Goal: Information Seeking & Learning: Learn about a topic

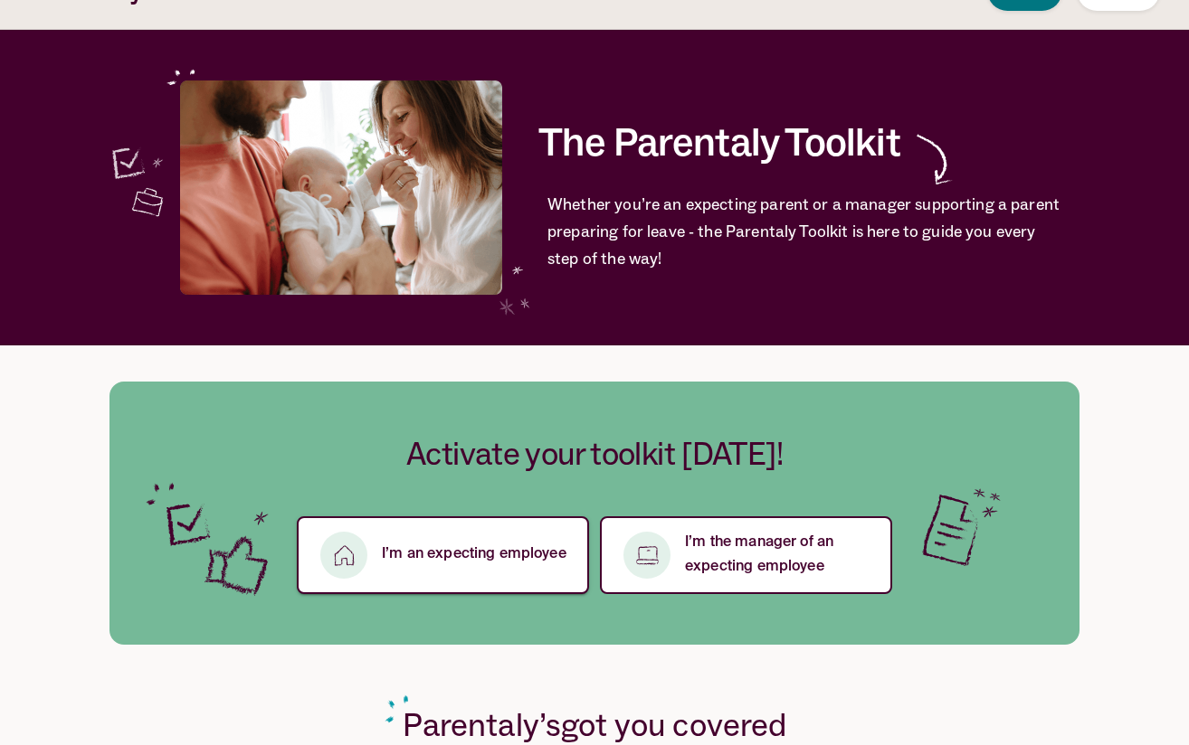
scroll to position [52, 0]
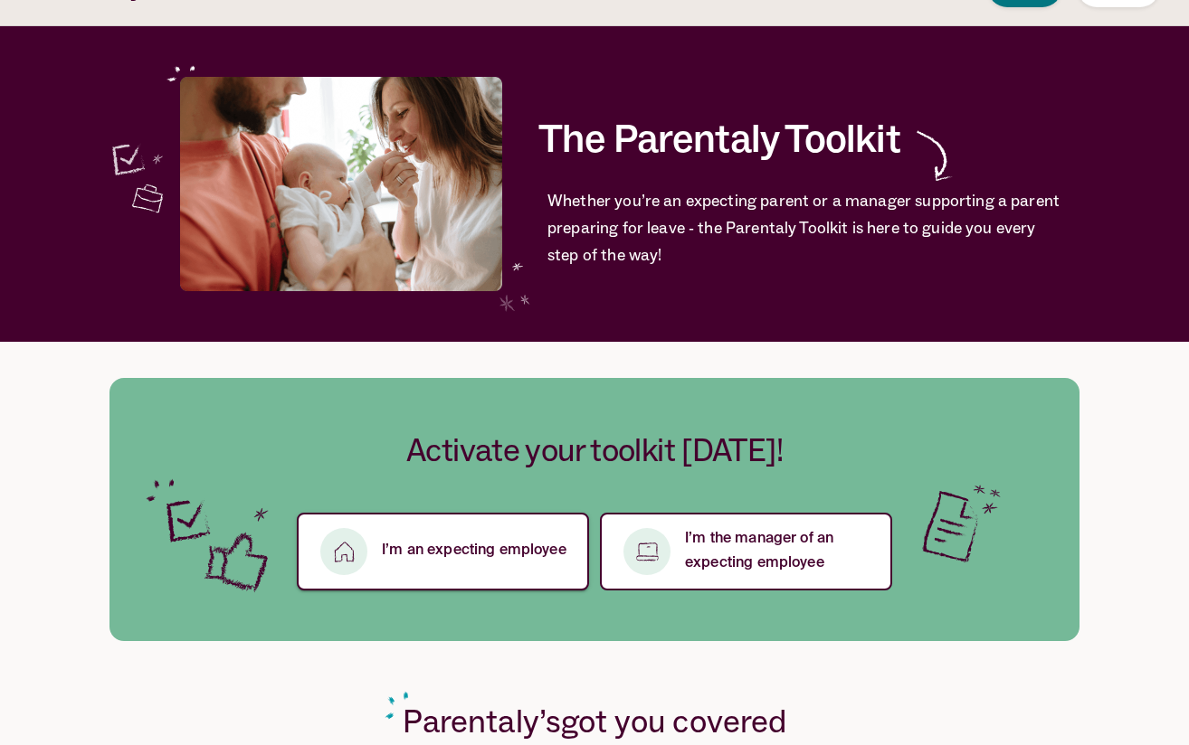
click at [486, 564] on button "I’m an expecting employee" at bounding box center [443, 552] width 292 height 78
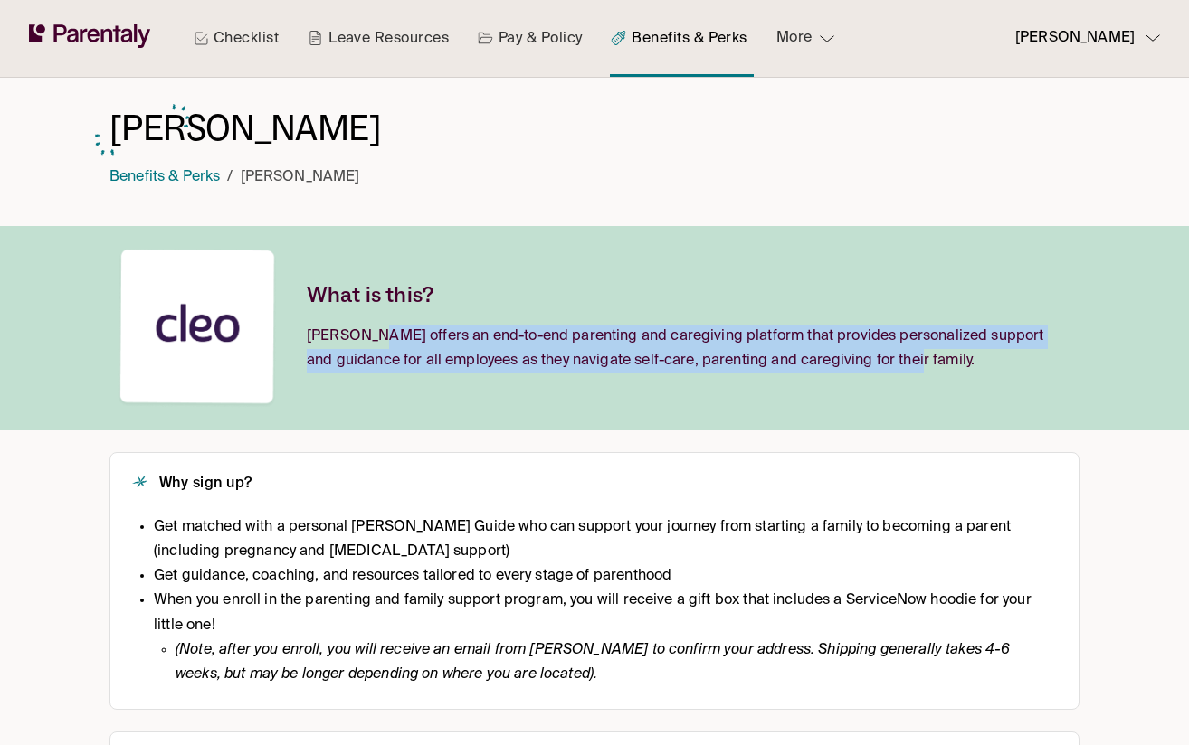
drag, startPoint x: 369, startPoint y: 330, endPoint x: 906, endPoint y: 378, distance: 538.6
click at [906, 378] on div "What is this? Cleo offers an end-to-end parenting and caregiving platform that …" at bounding box center [594, 328] width 970 height 204
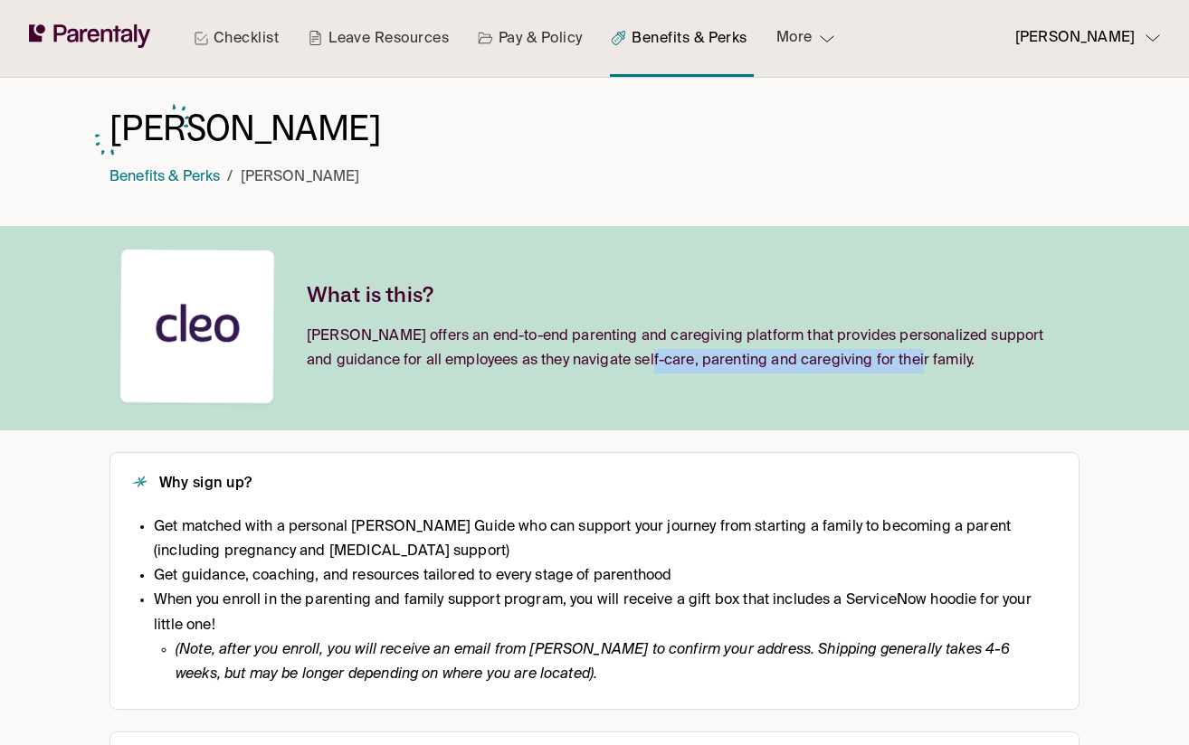
drag, startPoint x: 906, startPoint y: 378, endPoint x: 697, endPoint y: 386, distance: 208.2
click at [640, 380] on div "What is this? Cleo offers an end-to-end parenting and caregiving platform that …" at bounding box center [594, 328] width 970 height 204
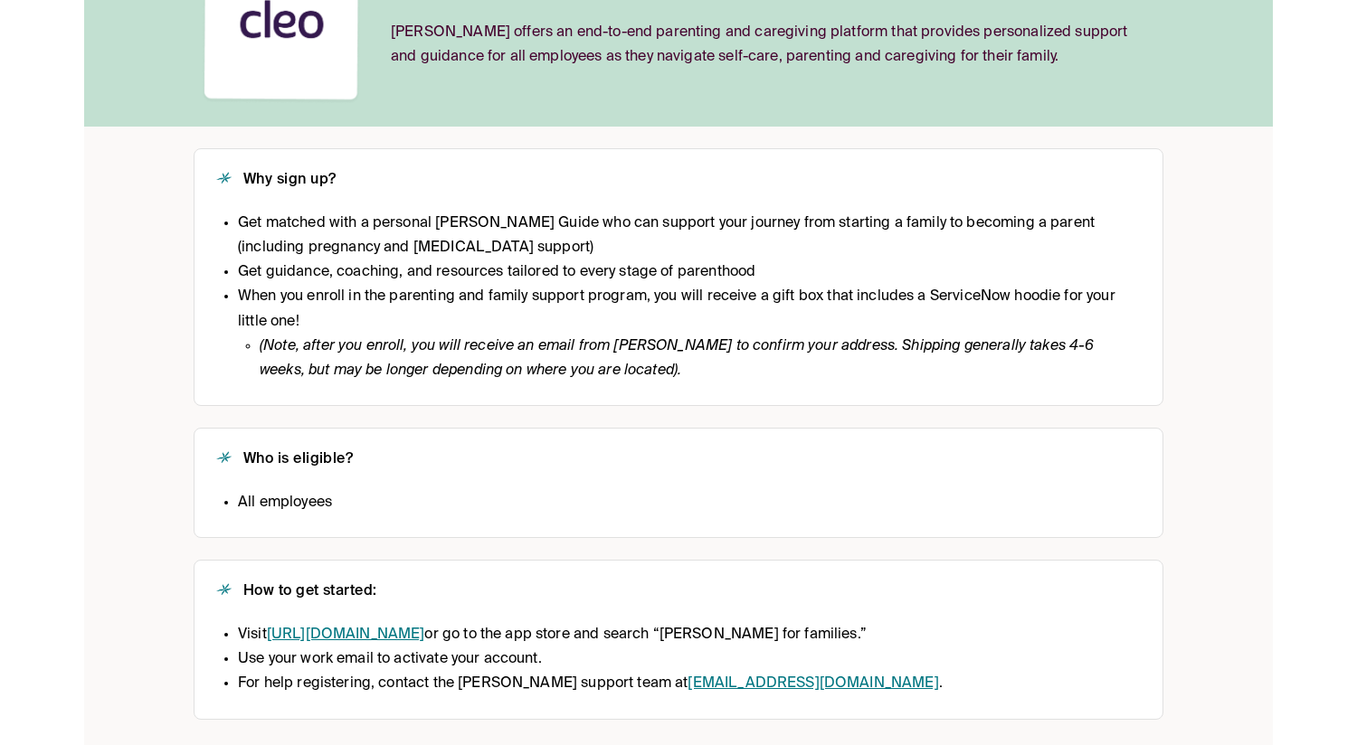
scroll to position [307, 0]
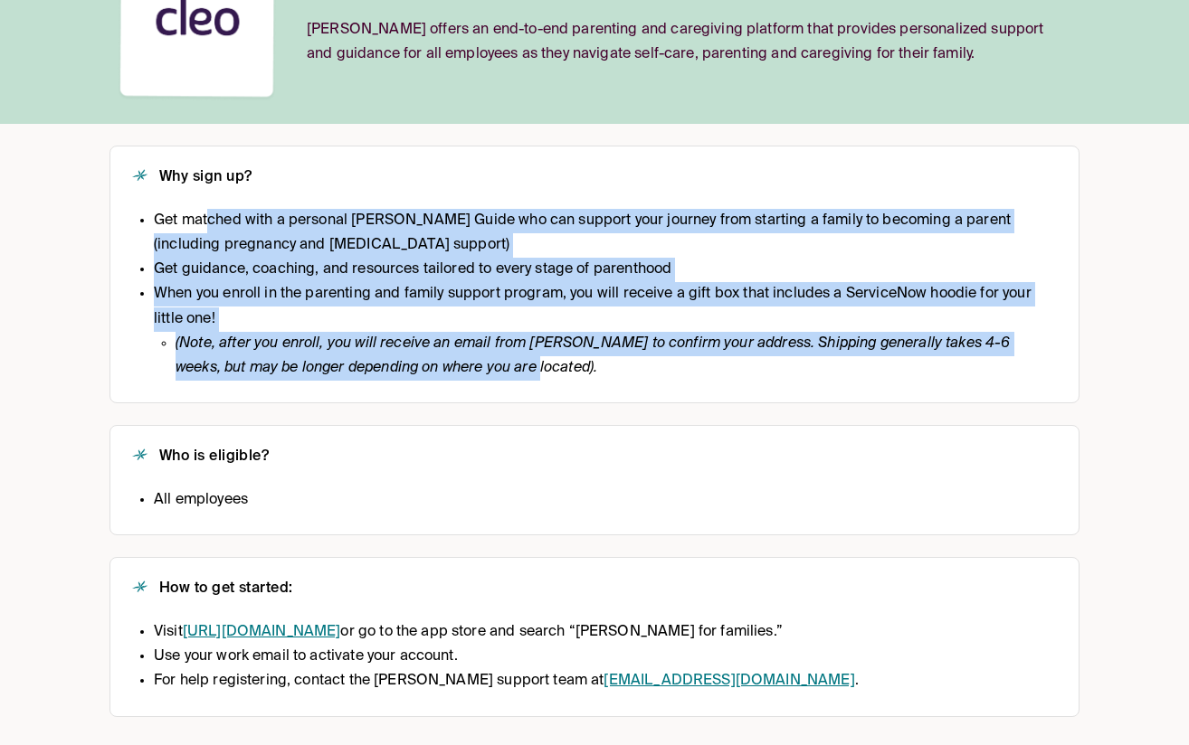
drag, startPoint x: 209, startPoint y: 214, endPoint x: 593, endPoint y: 343, distance: 404.5
click at [593, 361] on ul "Get matched with a personal Cleo Guide who can support your journey from starti…" at bounding box center [594, 295] width 925 height 172
click at [344, 282] on li "When you enroll in the parenting and family support program, you will receive a…" at bounding box center [605, 331] width 903 height 99
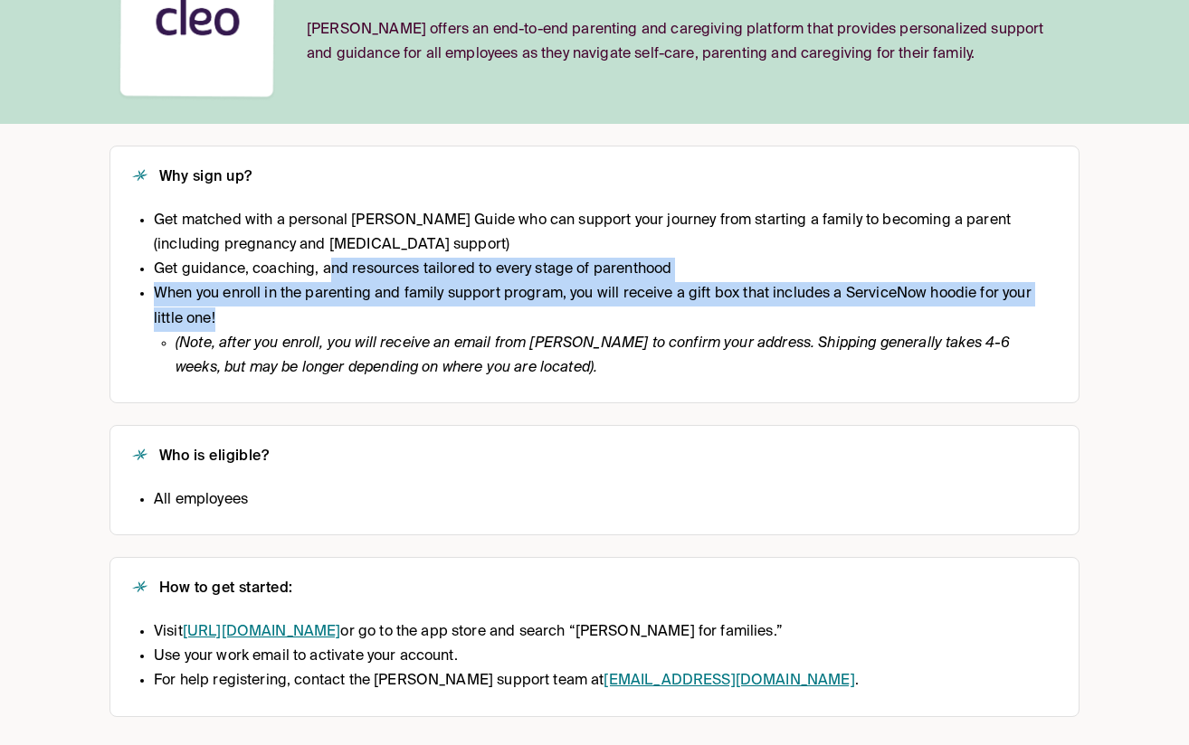
drag, startPoint x: 333, startPoint y: 269, endPoint x: 717, endPoint y: 309, distance: 386.6
click at [717, 310] on ul "Get matched with a personal Cleo Guide who can support your journey from starti…" at bounding box center [594, 295] width 925 height 172
click at [717, 309] on li "When you enroll in the parenting and family support program, you will receive a…" at bounding box center [605, 331] width 903 height 99
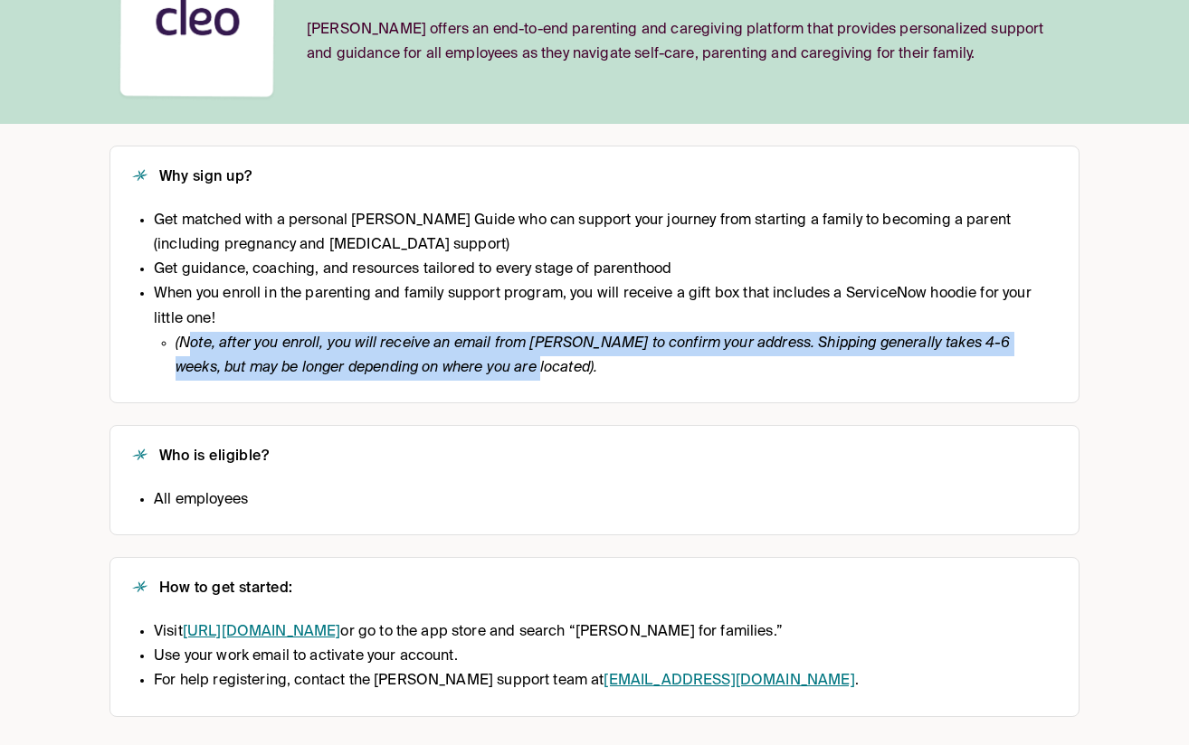
drag, startPoint x: 190, startPoint y: 354, endPoint x: 765, endPoint y: 380, distance: 575.9
click at [765, 380] on div "Why sign up? Get matched with a personal Cleo Guide who can support your journe…" at bounding box center [594, 275] width 970 height 258
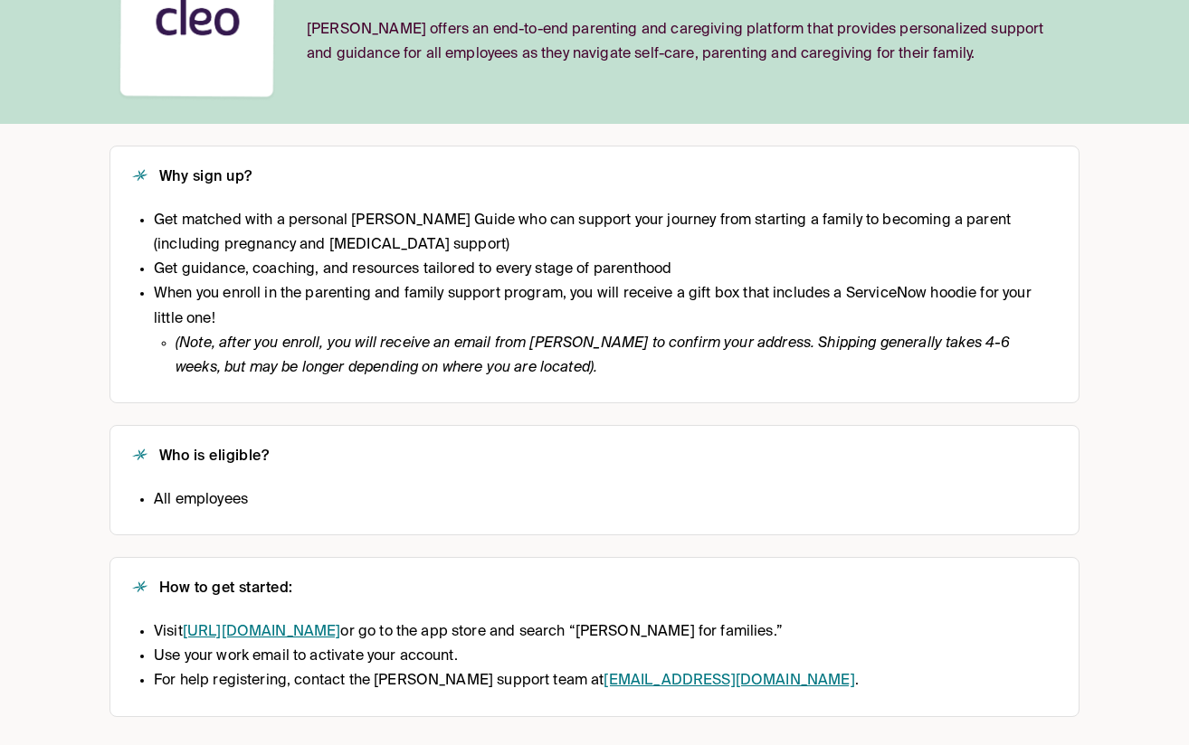
drag, startPoint x: 778, startPoint y: 327, endPoint x: 778, endPoint y: 407, distance: 79.6
click at [778, 407] on div "What is this? Cleo offers an end-to-end parenting and caregiving platform that …" at bounding box center [594, 317] width 970 height 797
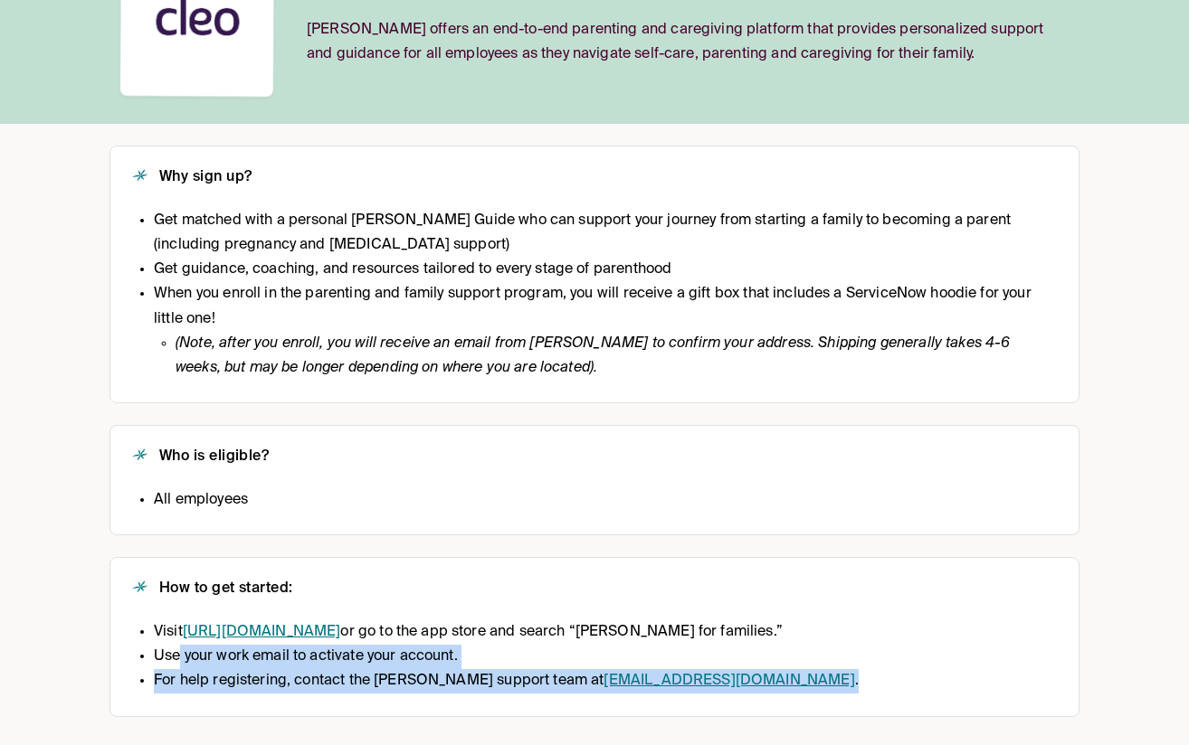
drag, startPoint x: 179, startPoint y: 652, endPoint x: 773, endPoint y: 702, distance: 595.5
click at [773, 702] on div "How to get started: Visit https://hicleo.com/activate/ or go to the app store a…" at bounding box center [594, 636] width 970 height 159
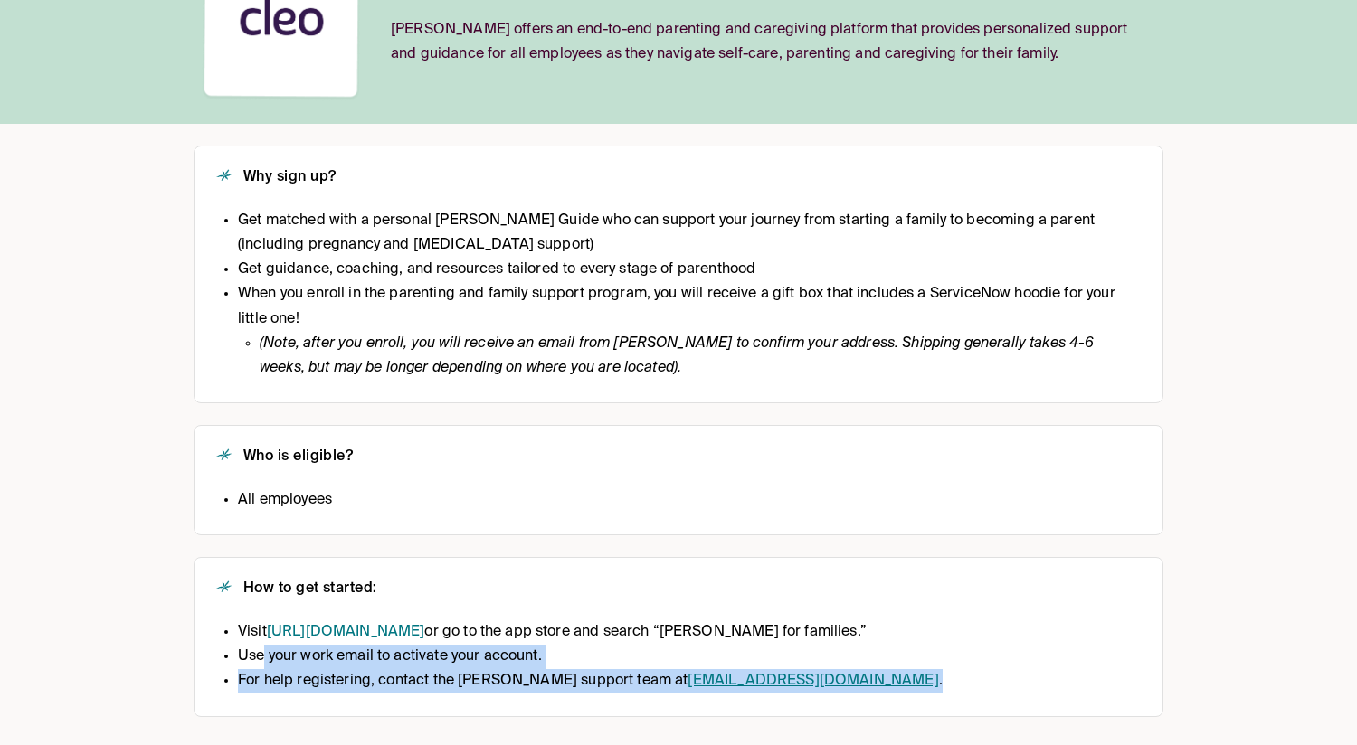
click at [325, 678] on li "For help registering, contact the Cleo support team at support@hicleo.com ." at bounding box center [590, 681] width 705 height 24
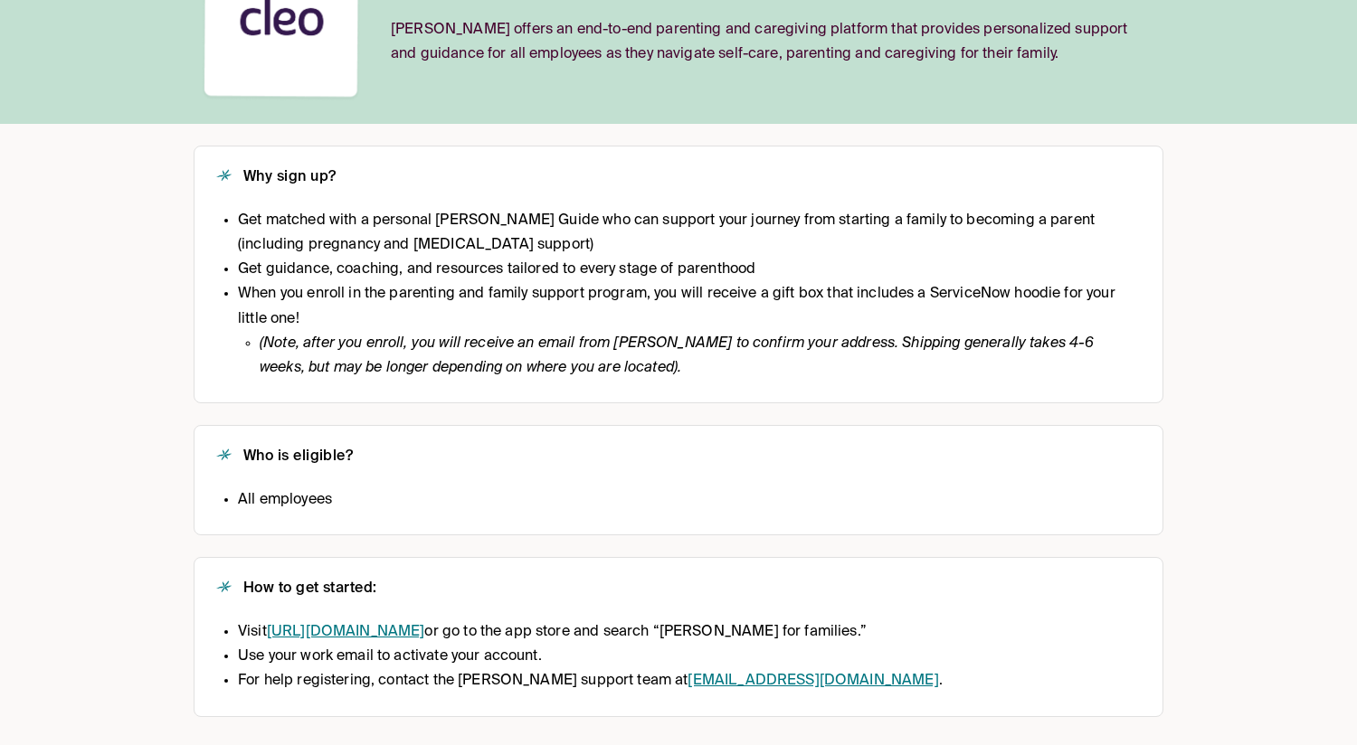
click at [325, 676] on li "For help registering, contact the Cleo support team at support@hicleo.com ." at bounding box center [590, 681] width 705 height 24
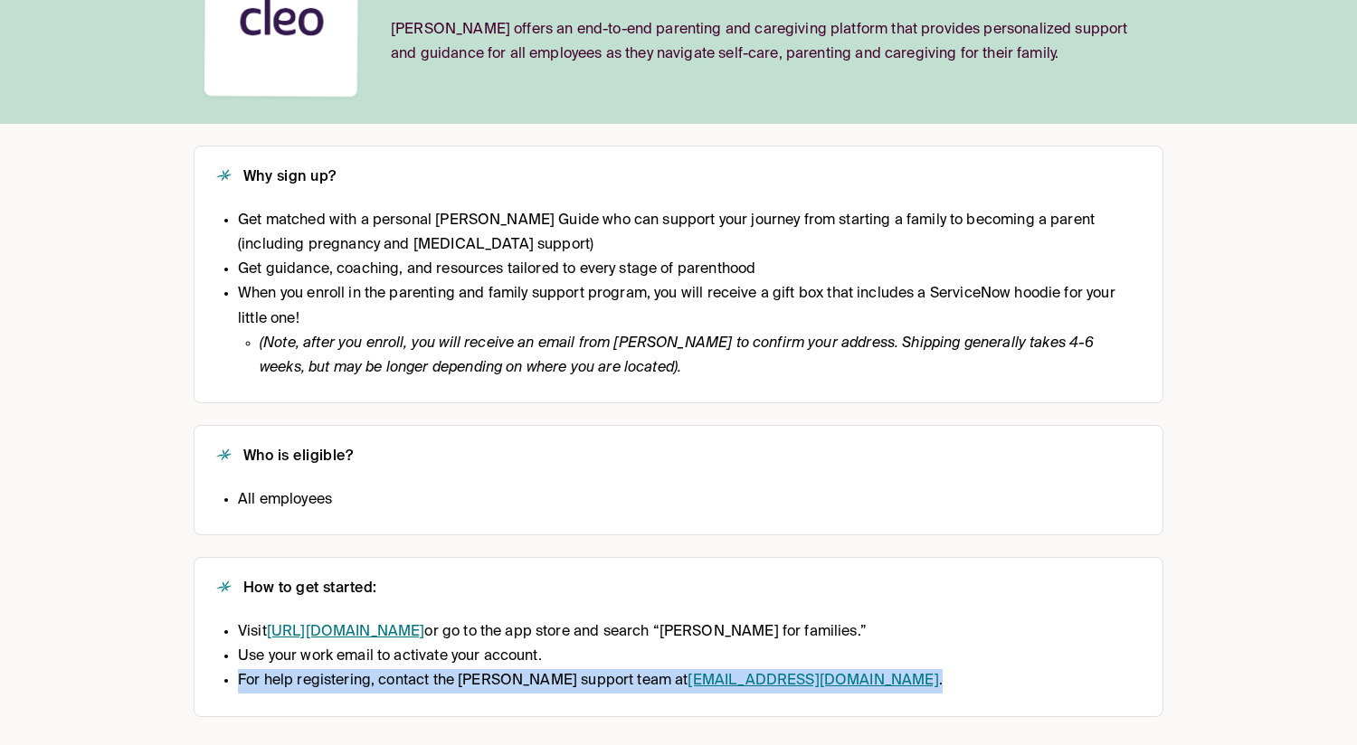
click at [325, 676] on li "For help registering, contact the Cleo support team at support@hicleo.com ." at bounding box center [590, 681] width 705 height 24
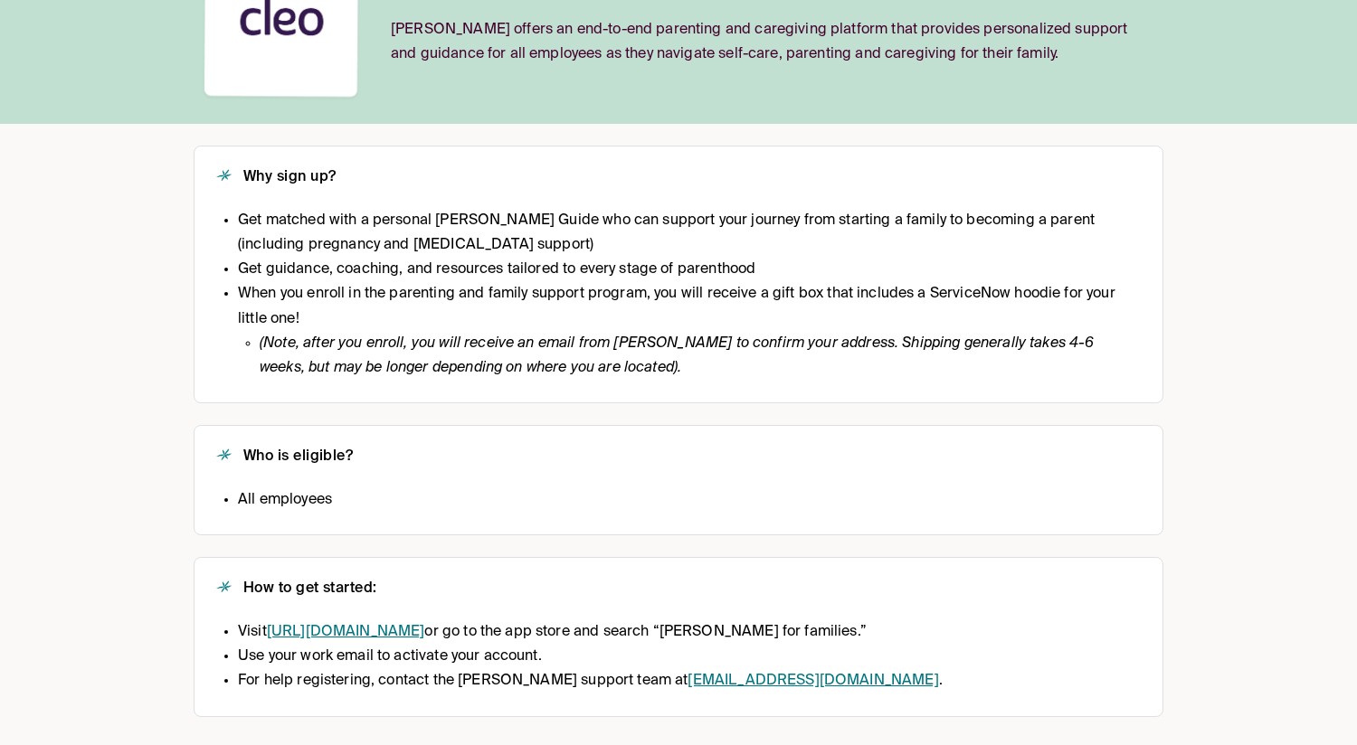
click at [314, 654] on li "Use your work email to activate your account." at bounding box center [590, 657] width 705 height 24
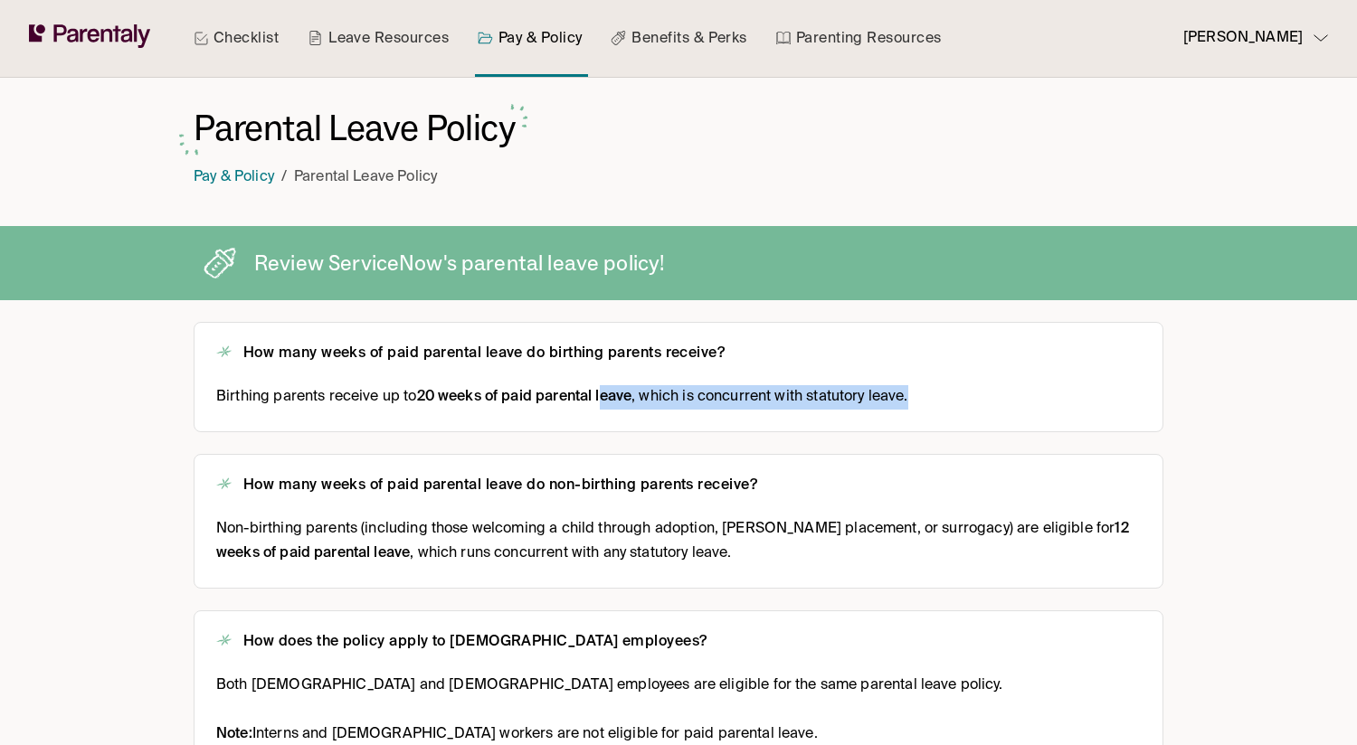
drag, startPoint x: 677, startPoint y: 391, endPoint x: 975, endPoint y: 407, distance: 299.0
click at [975, 407] on div "Birthing parents receive up to 20 weeks of paid parental leave , which is concu…" at bounding box center [678, 397] width 925 height 24
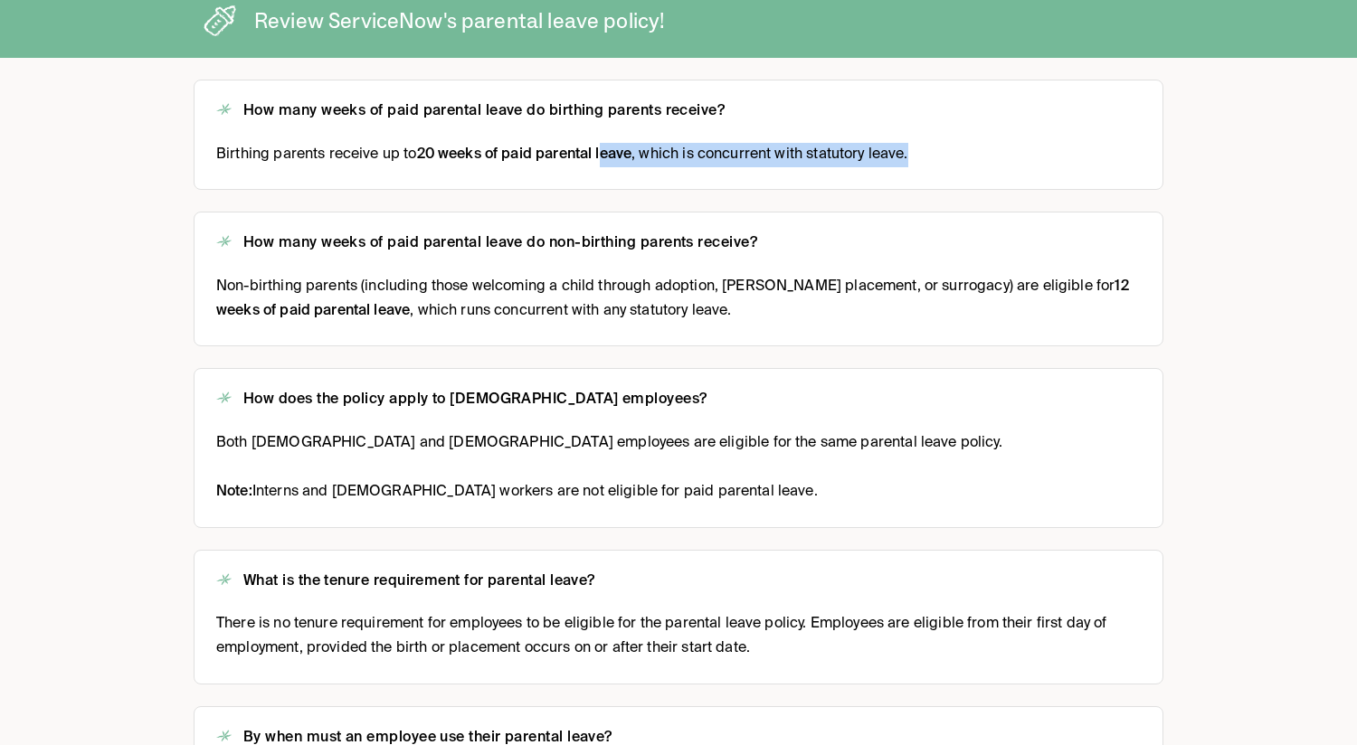
scroll to position [265, 0]
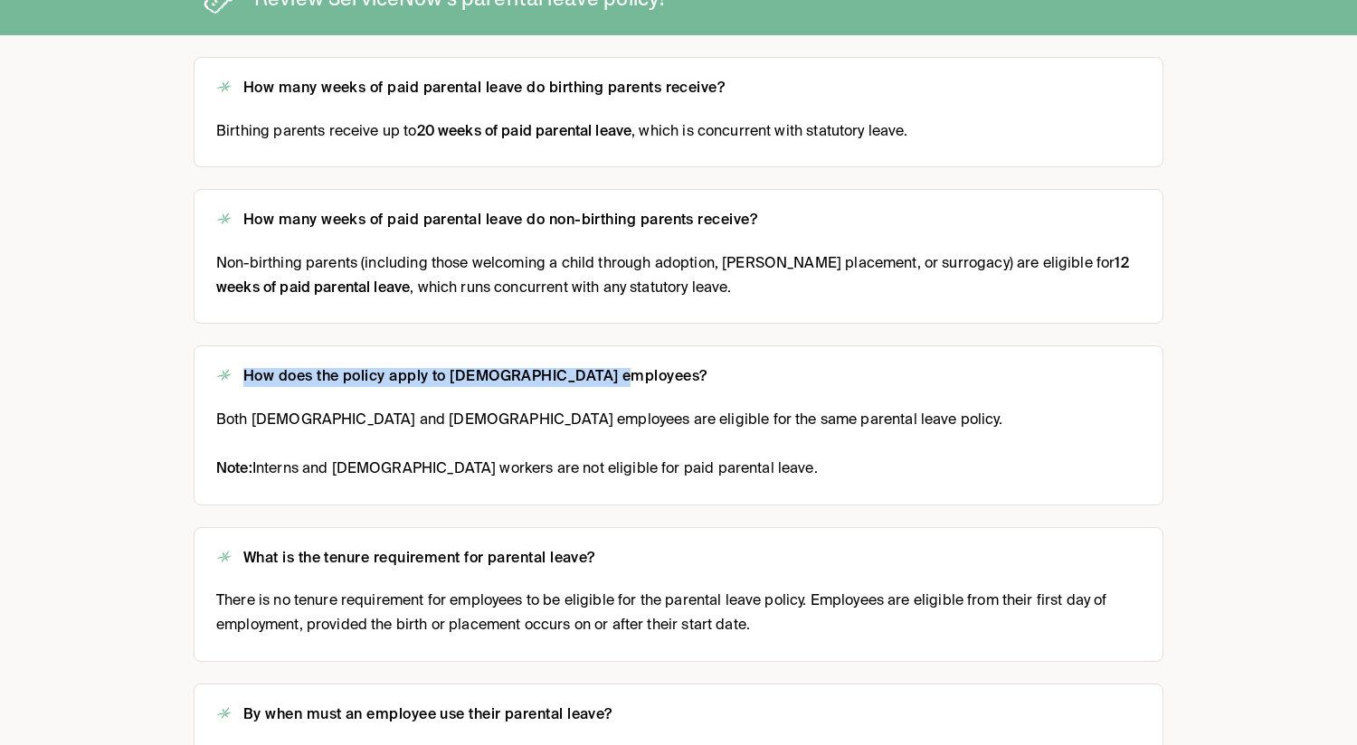
drag, startPoint x: 402, startPoint y: 365, endPoint x: 780, endPoint y: 396, distance: 379.4
click at [781, 395] on div "How does the policy apply to part-time employees? Both full-time and part-time …" at bounding box center [679, 425] width 970 height 159
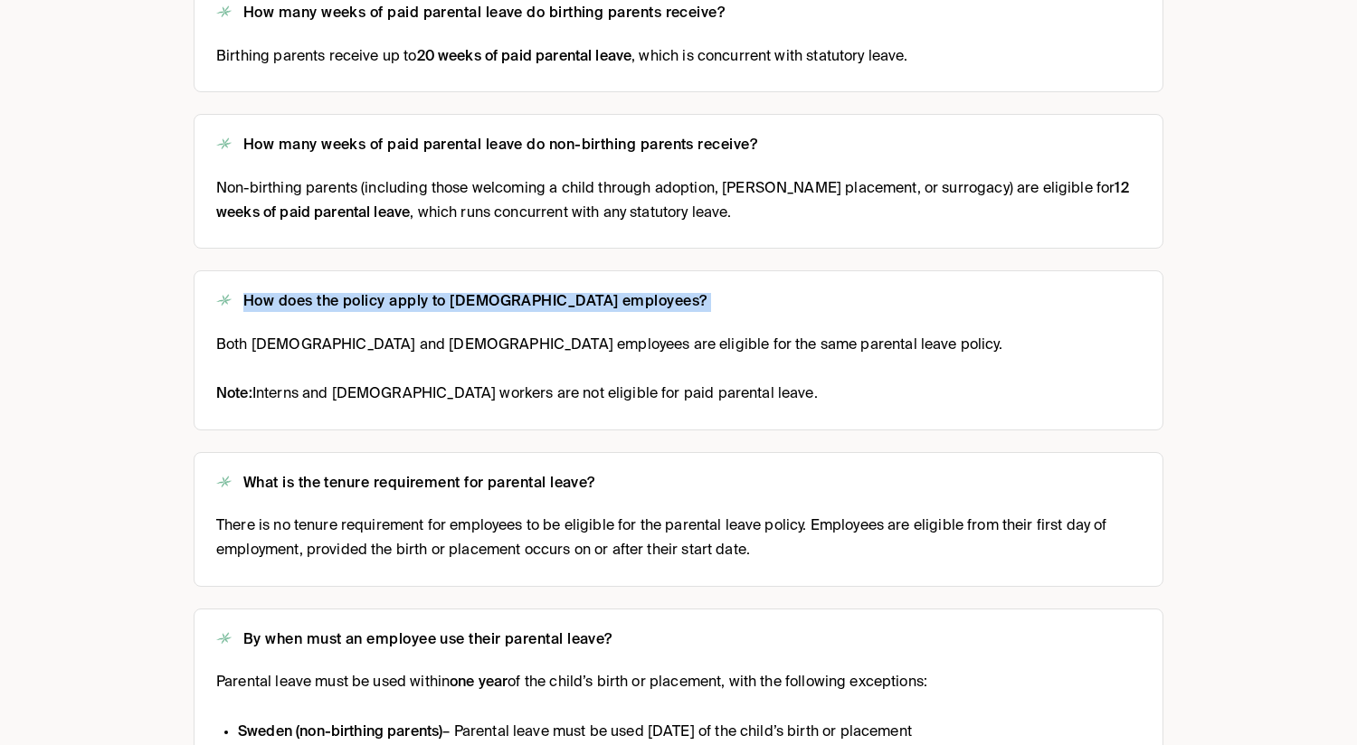
scroll to position [416, 0]
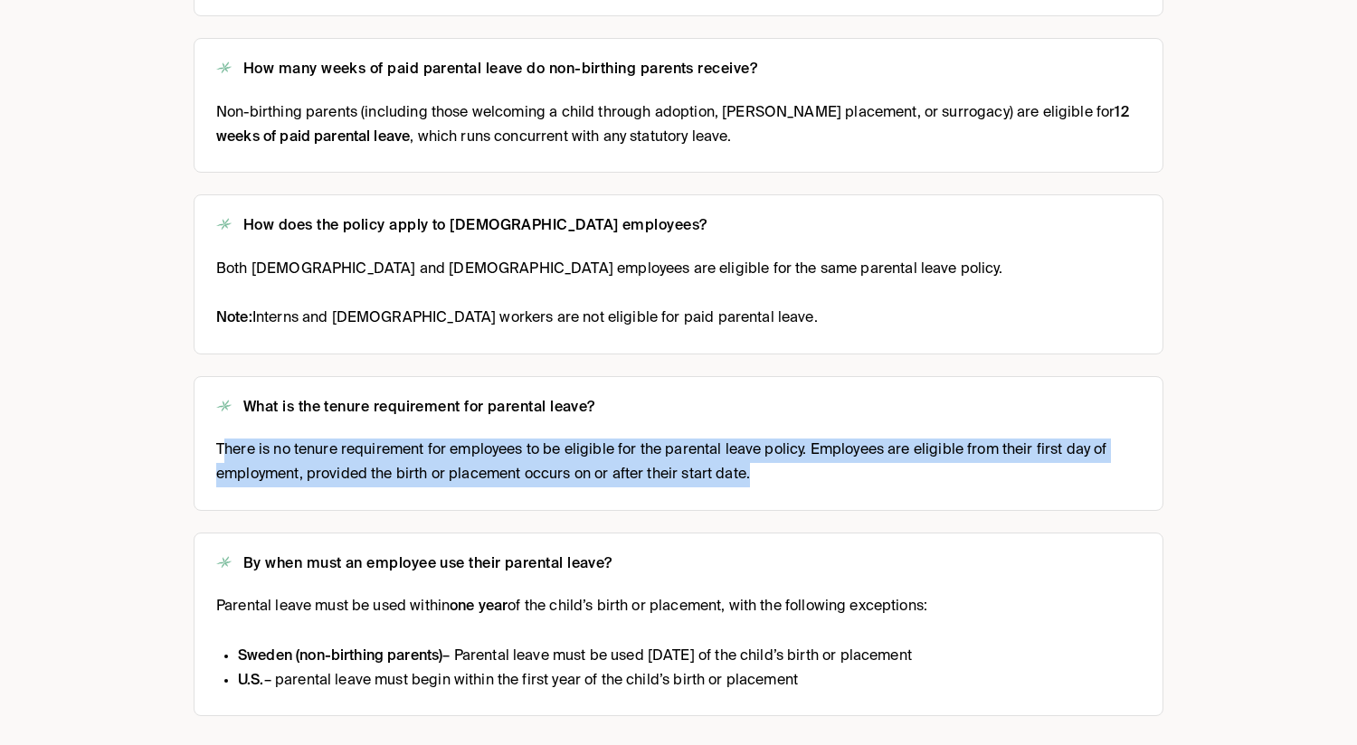
drag, startPoint x: 221, startPoint y: 452, endPoint x: 910, endPoint y: 479, distance: 689.8
click at [910, 479] on span "There is no tenure requirement for employees to be eligible for the parental le…" at bounding box center [678, 463] width 925 height 49
click at [907, 477] on span "There is no tenure requirement for employees to be eligible for the parental le…" at bounding box center [678, 463] width 925 height 49
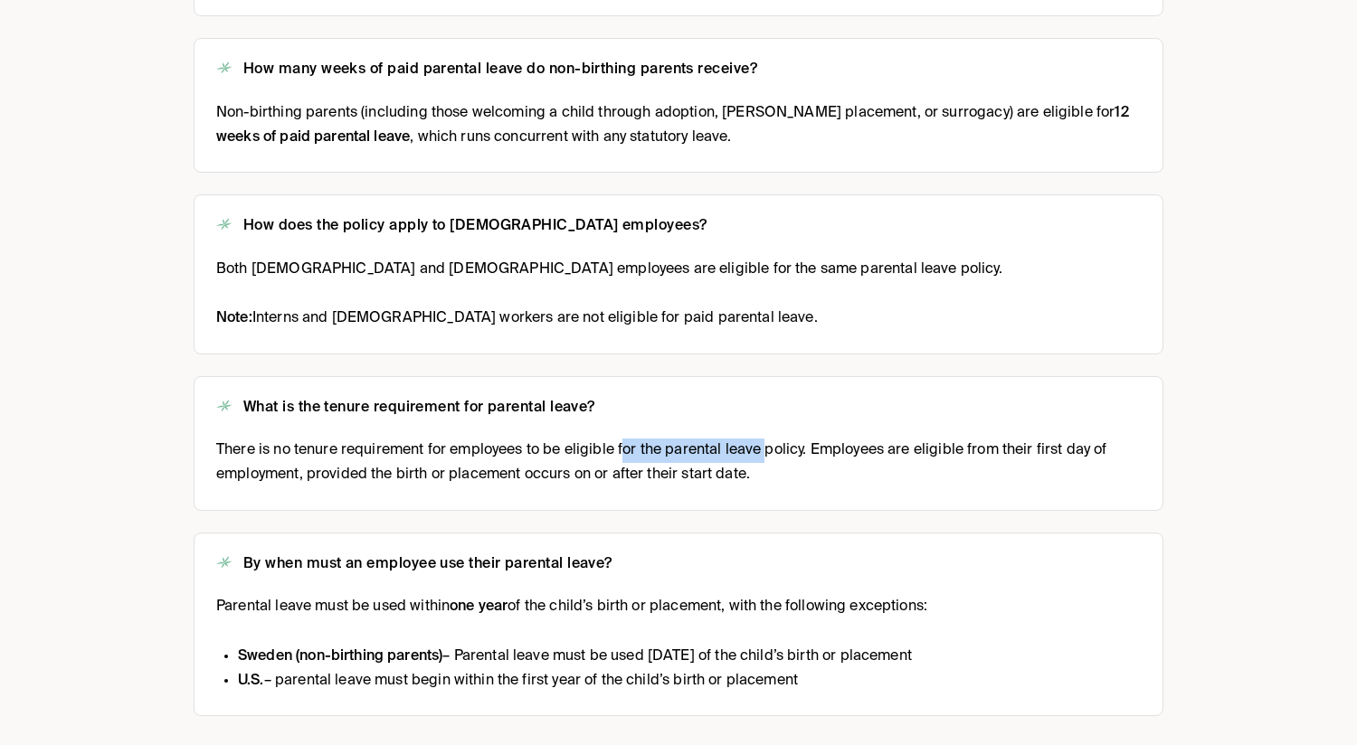
drag, startPoint x: 766, startPoint y: 461, endPoint x: 353, endPoint y: 446, distance: 413.7
click at [353, 446] on span "There is no tenure requirement for employees to be eligible for the parental le…" at bounding box center [678, 463] width 925 height 49
drag, startPoint x: 365, startPoint y: 443, endPoint x: 886, endPoint y: 498, distance: 524.0
click at [883, 500] on div "What is the tenure requirement for parental leave? There is no tenure requireme…" at bounding box center [679, 443] width 970 height 135
drag, startPoint x: 310, startPoint y: 612, endPoint x: 931, endPoint y: 631, distance: 620.8
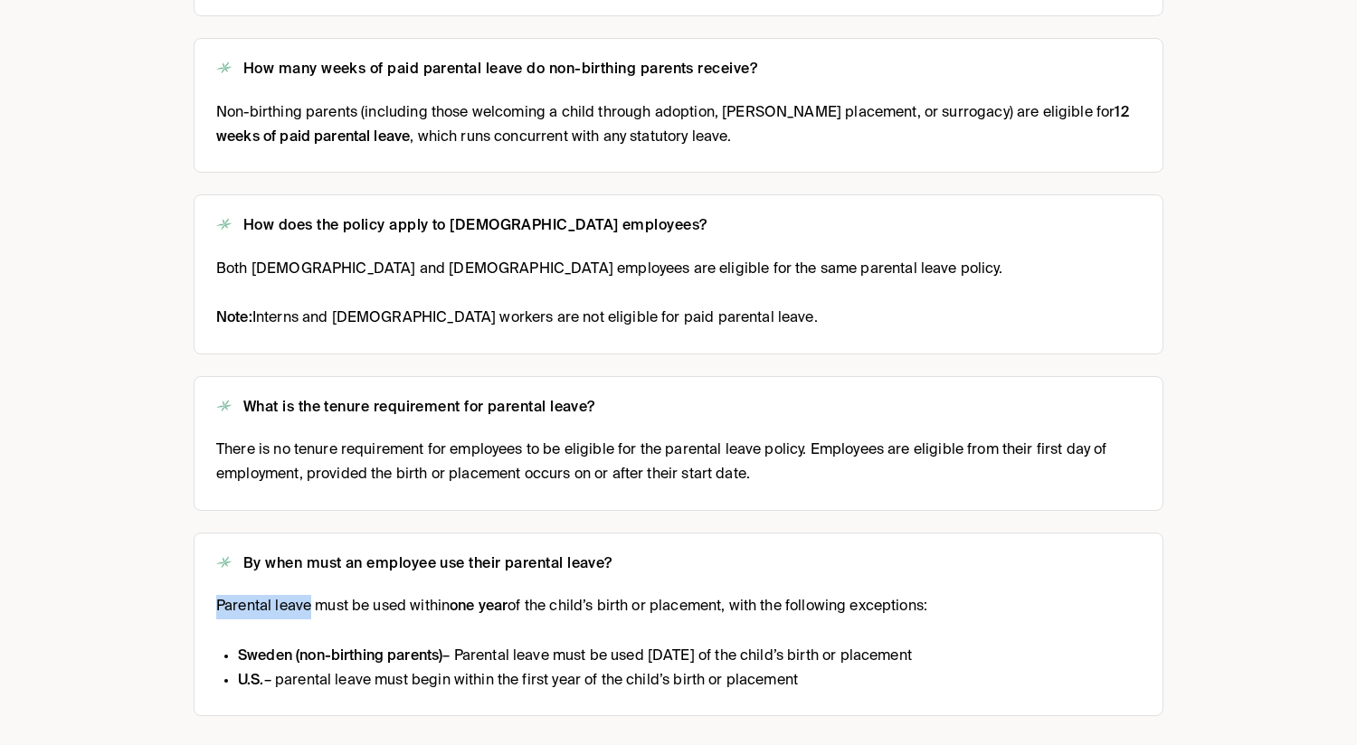
click at [927, 631] on div "Parental leave must be used within one year of the child’s birth or placement, …" at bounding box center [571, 644] width 711 height 99
drag, startPoint x: 493, startPoint y: 662, endPoint x: 996, endPoint y: 662, distance: 503.0
click at [995, 671] on div "Parental leave must be used within one year of the child’s birth or placement, …" at bounding box center [678, 644] width 925 height 99
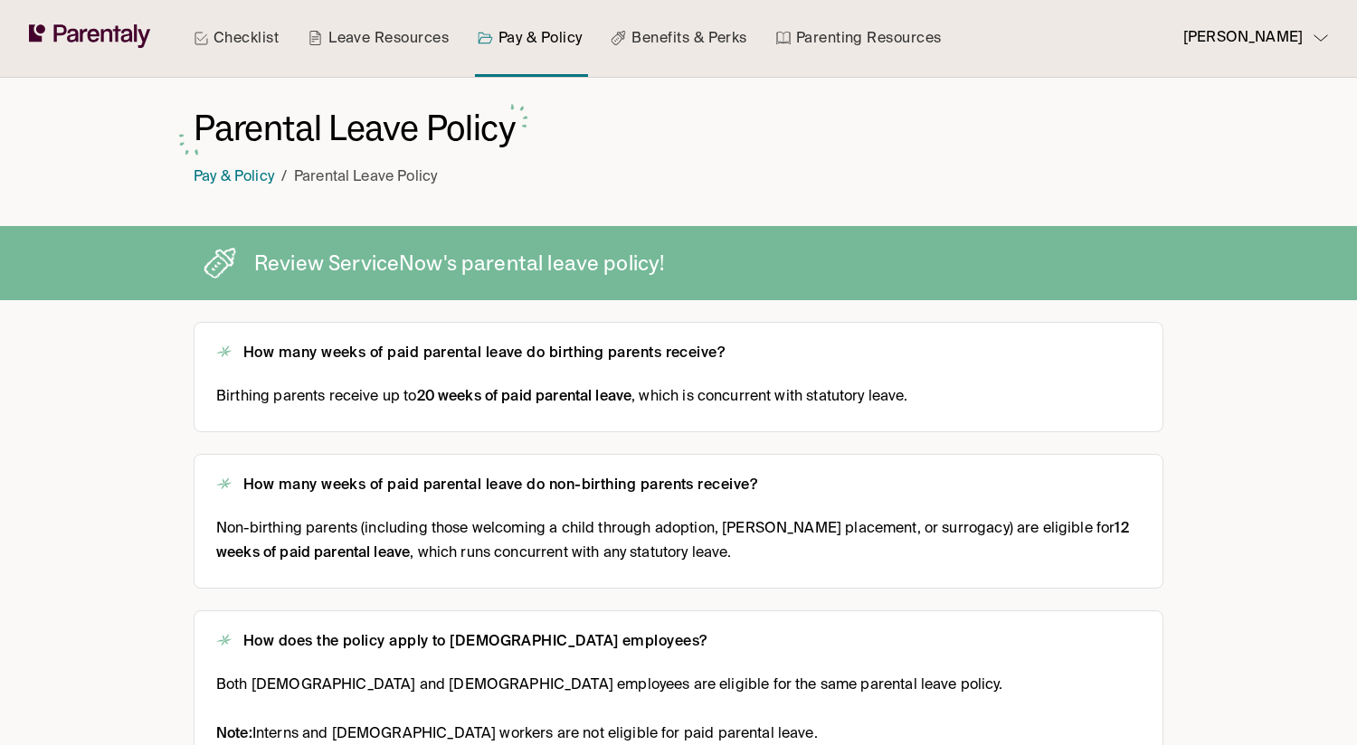
click at [412, 187] on p "Parental Leave Policy" at bounding box center [365, 178] width 143 height 24
click at [703, 43] on link "Benefits & Perks" at bounding box center [678, 38] width 143 height 77
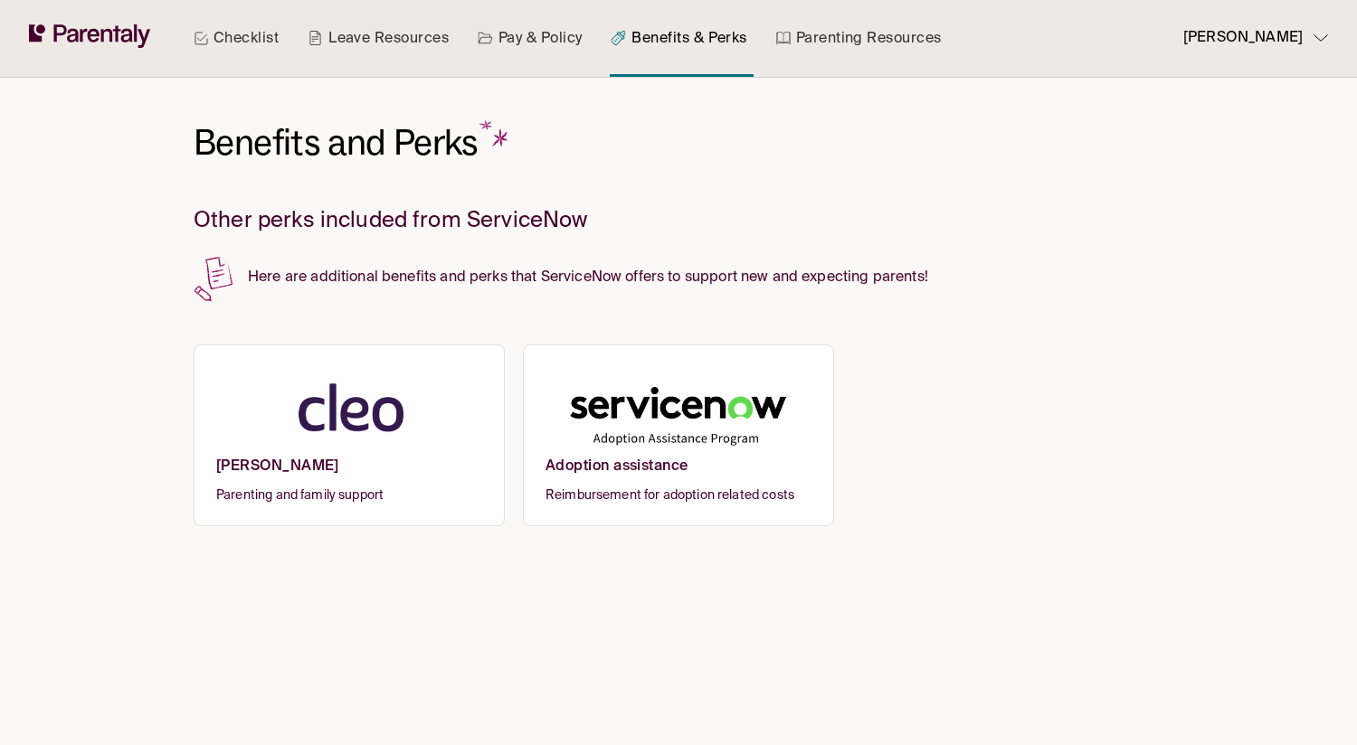
click at [856, 24] on link "Parenting Resources" at bounding box center [859, 38] width 173 height 77
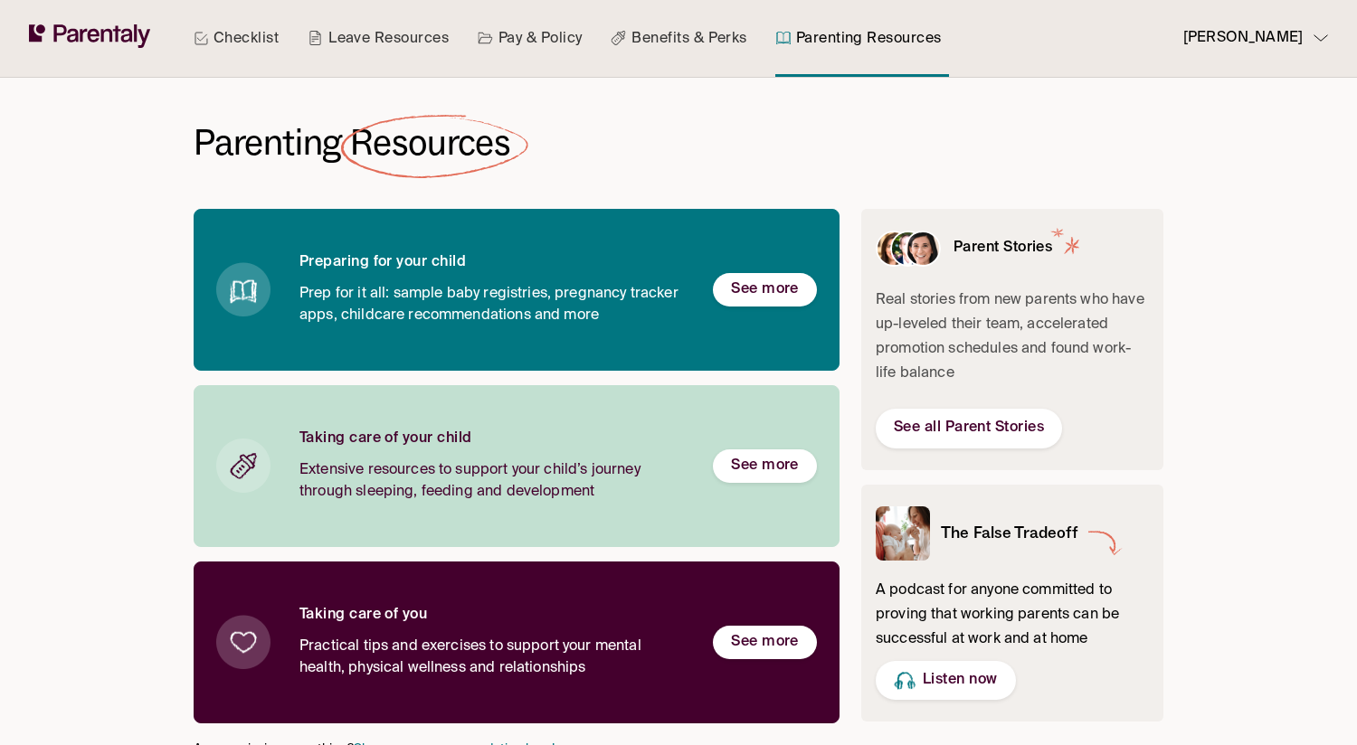
click at [365, 41] on link "Leave Resources" at bounding box center [378, 38] width 148 height 77
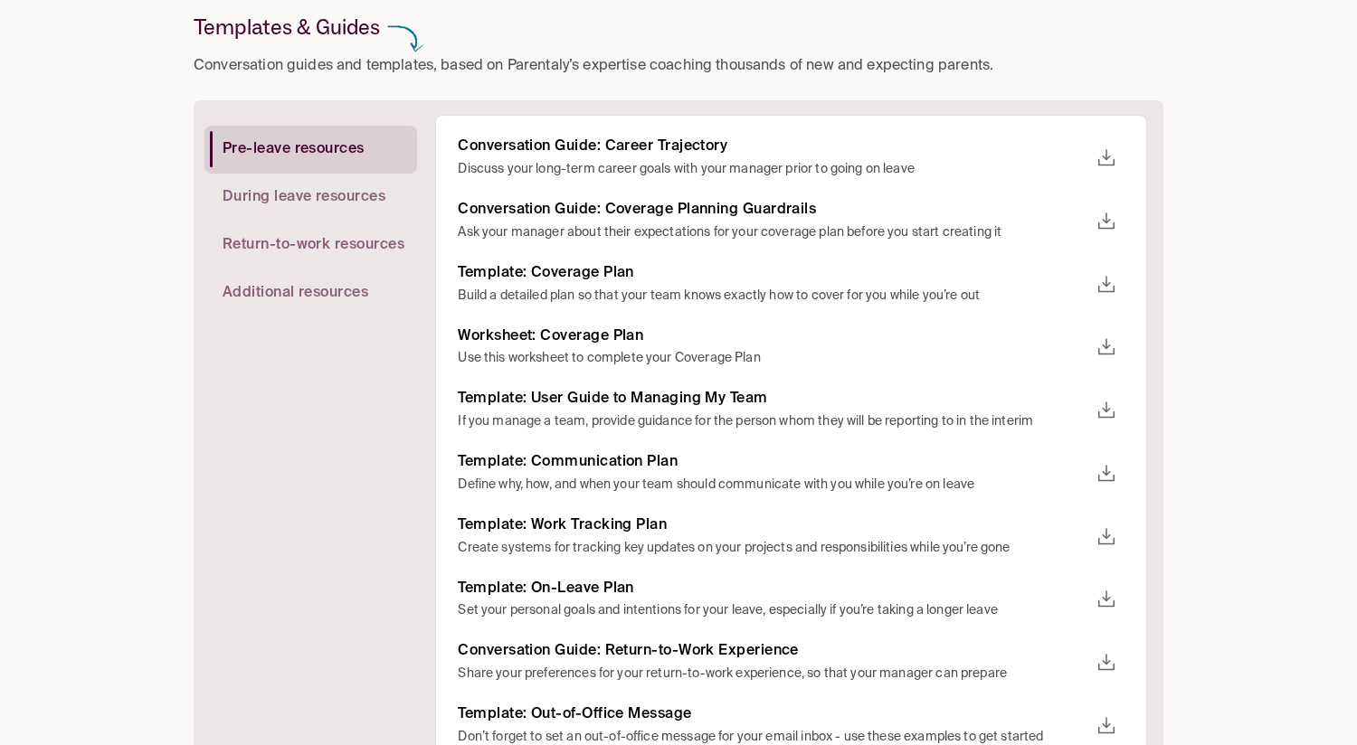
scroll to position [197, 0]
click at [344, 244] on span "Return-to-work resources" at bounding box center [314, 243] width 182 height 19
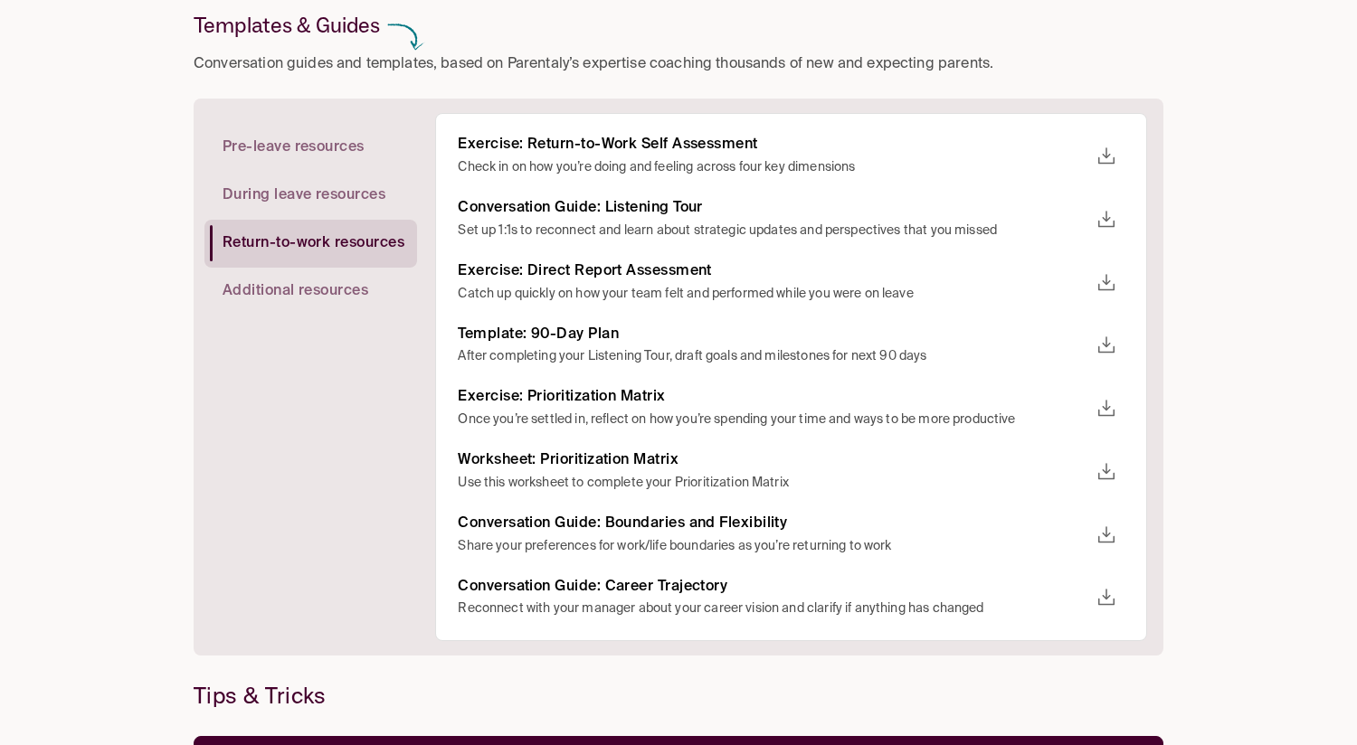
scroll to position [207, 0]
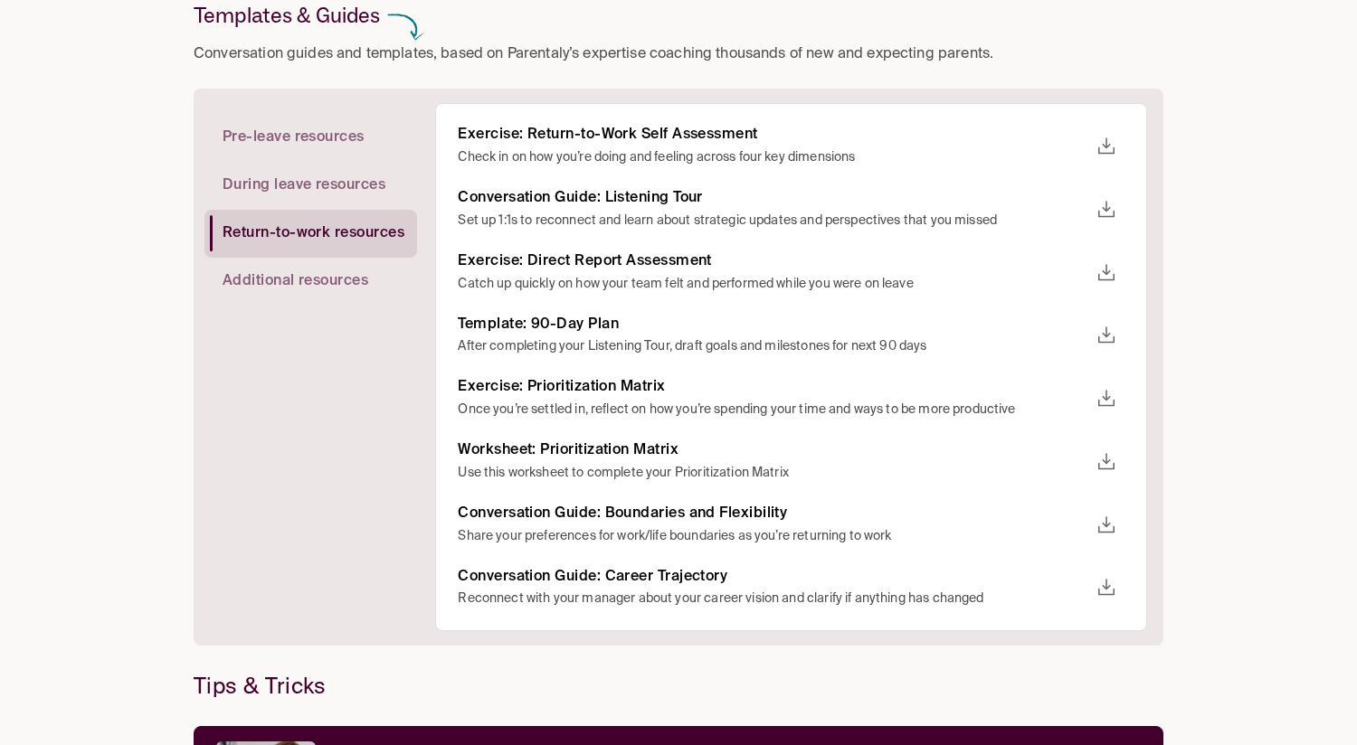
click at [575, 331] on h6 "Template: 90-Day Plan" at bounding box center [773, 325] width 631 height 19
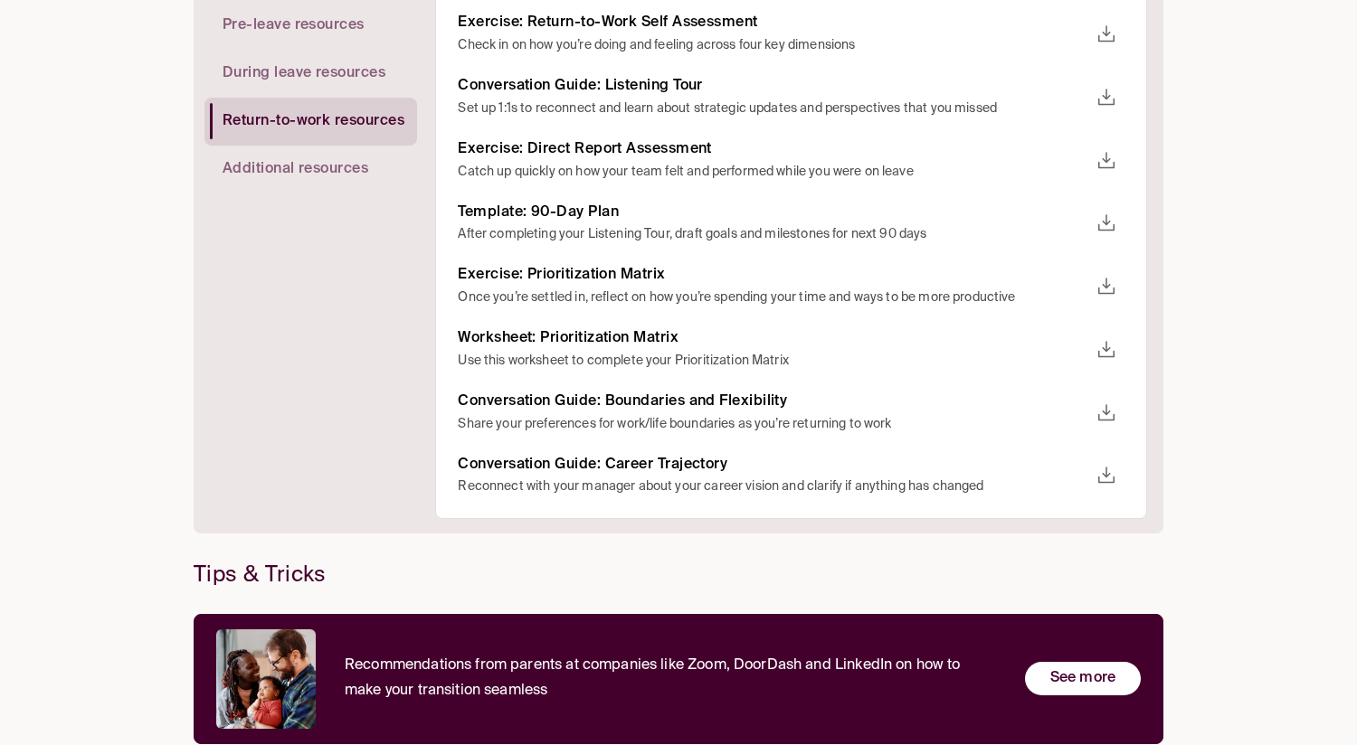
scroll to position [368, 0]
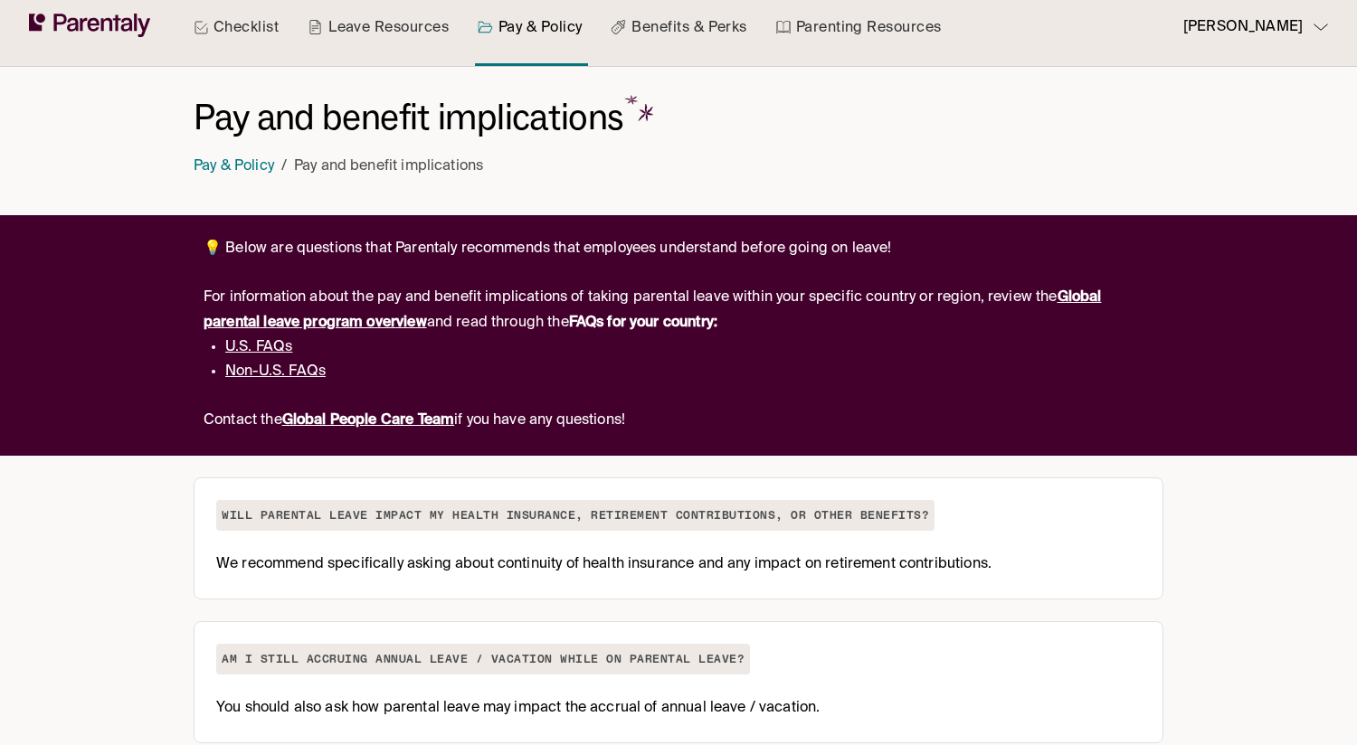
scroll to position [14, 0]
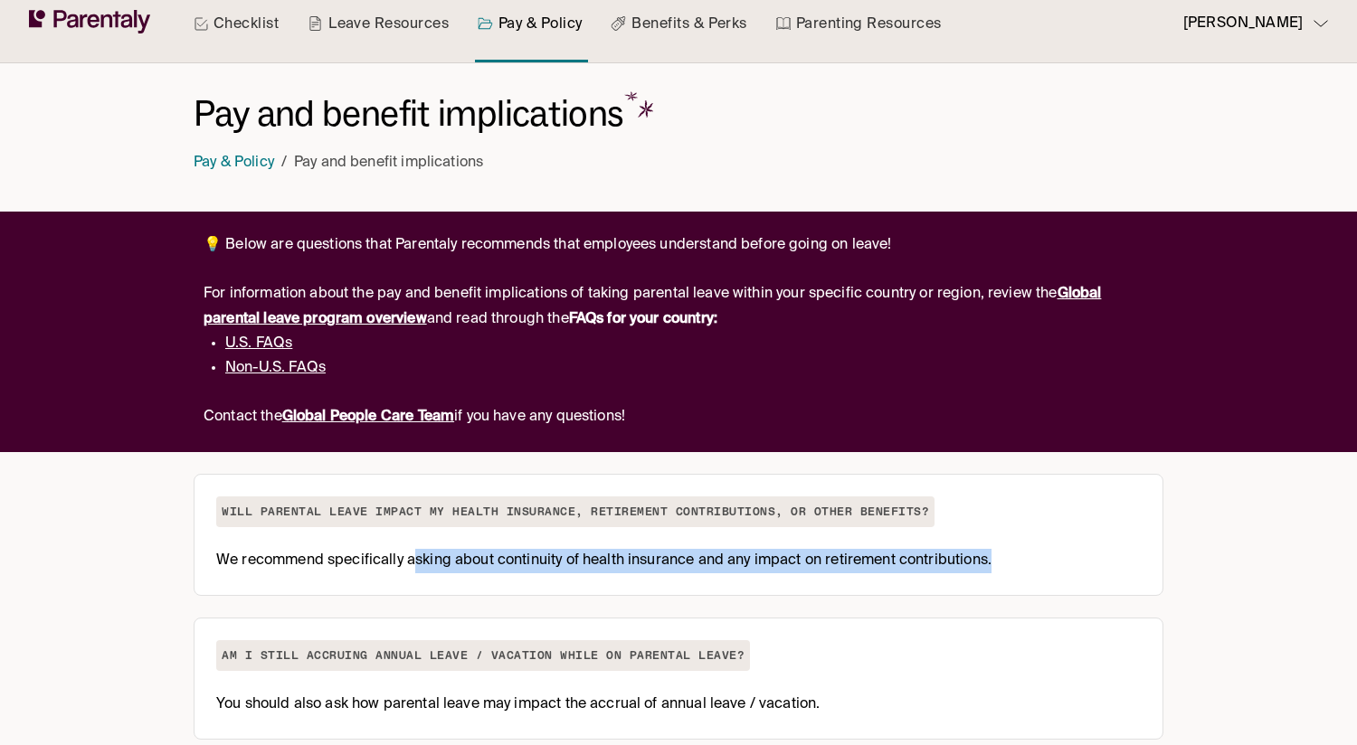
drag, startPoint x: 414, startPoint y: 555, endPoint x: 1012, endPoint y: 576, distance: 598.4
click at [1012, 576] on div "Will parental leave impact my health insurance, retirement contributions, or ot…" at bounding box center [679, 535] width 970 height 122
click at [1012, 575] on div "Will parental leave impact my health insurance, retirement contributions, or ot…" at bounding box center [679, 535] width 970 height 122
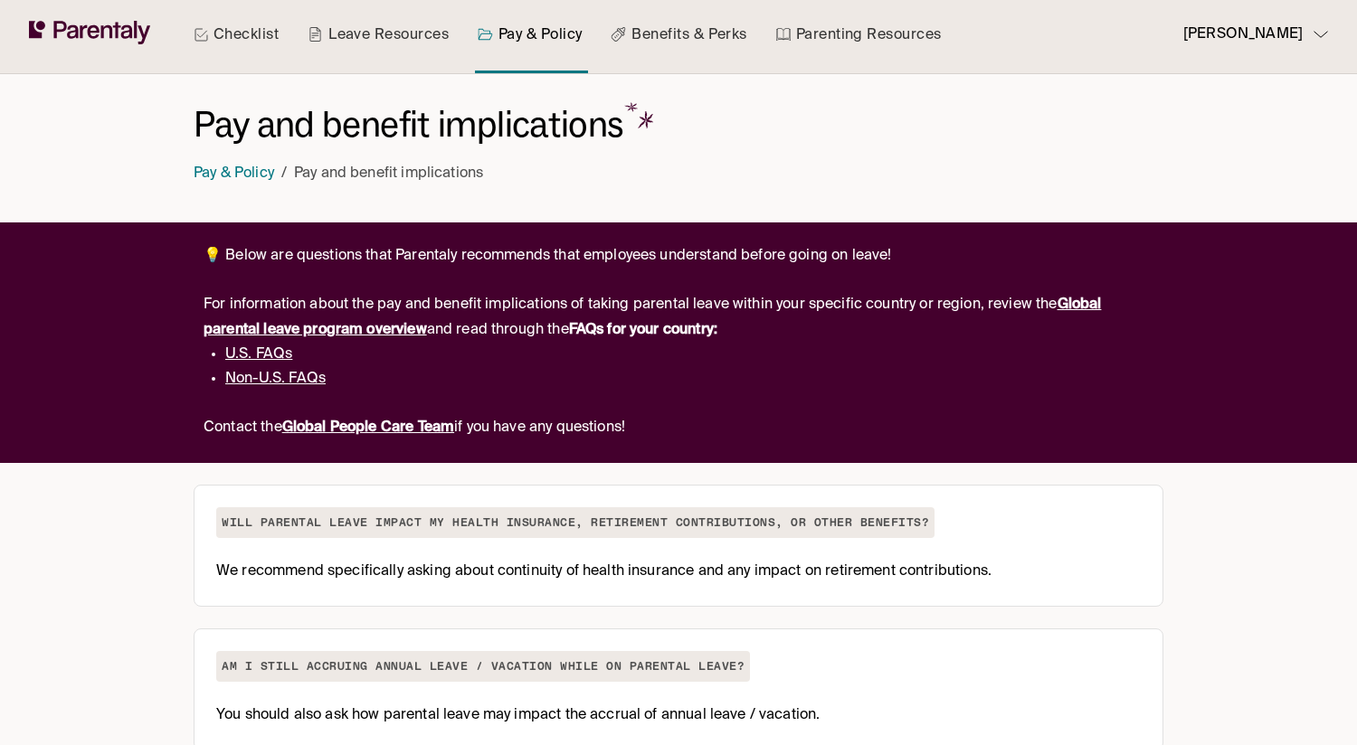
scroll to position [5, 0]
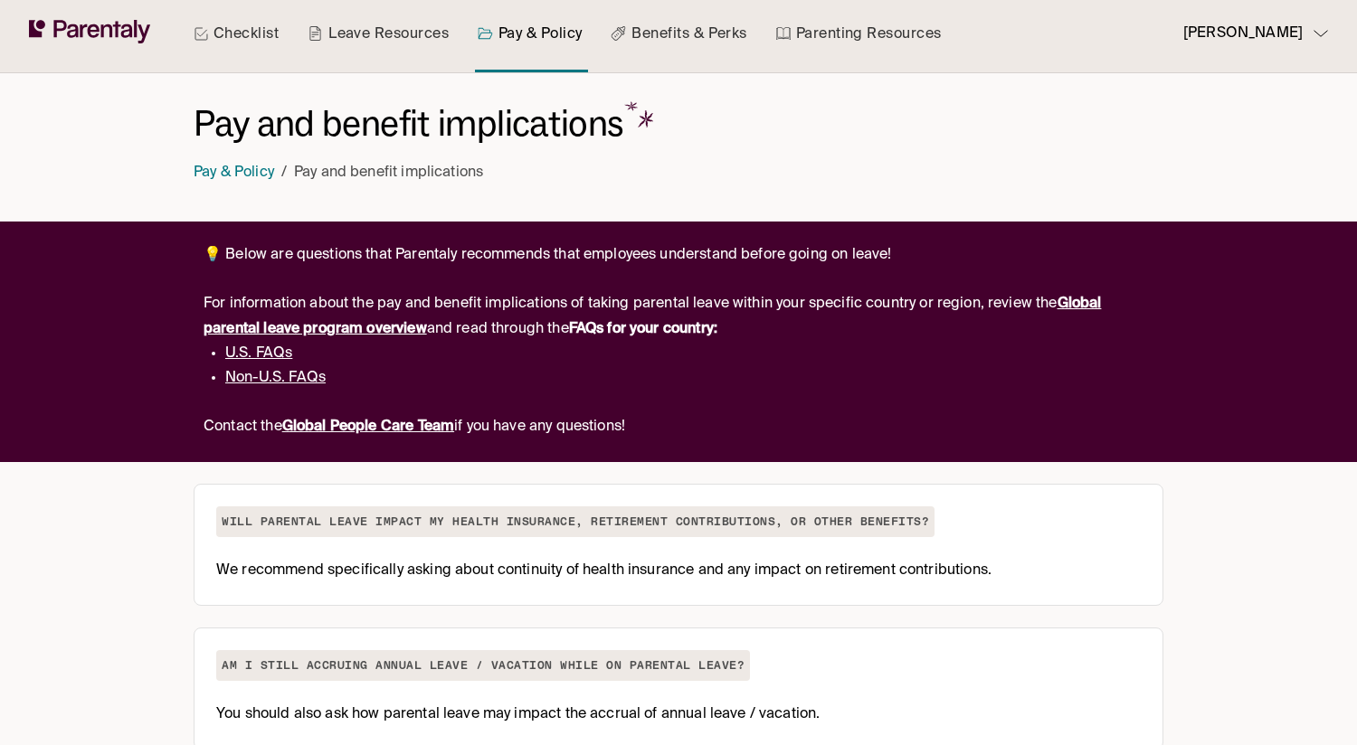
click at [277, 357] on link "U.S. FAQs" at bounding box center [258, 353] width 67 height 14
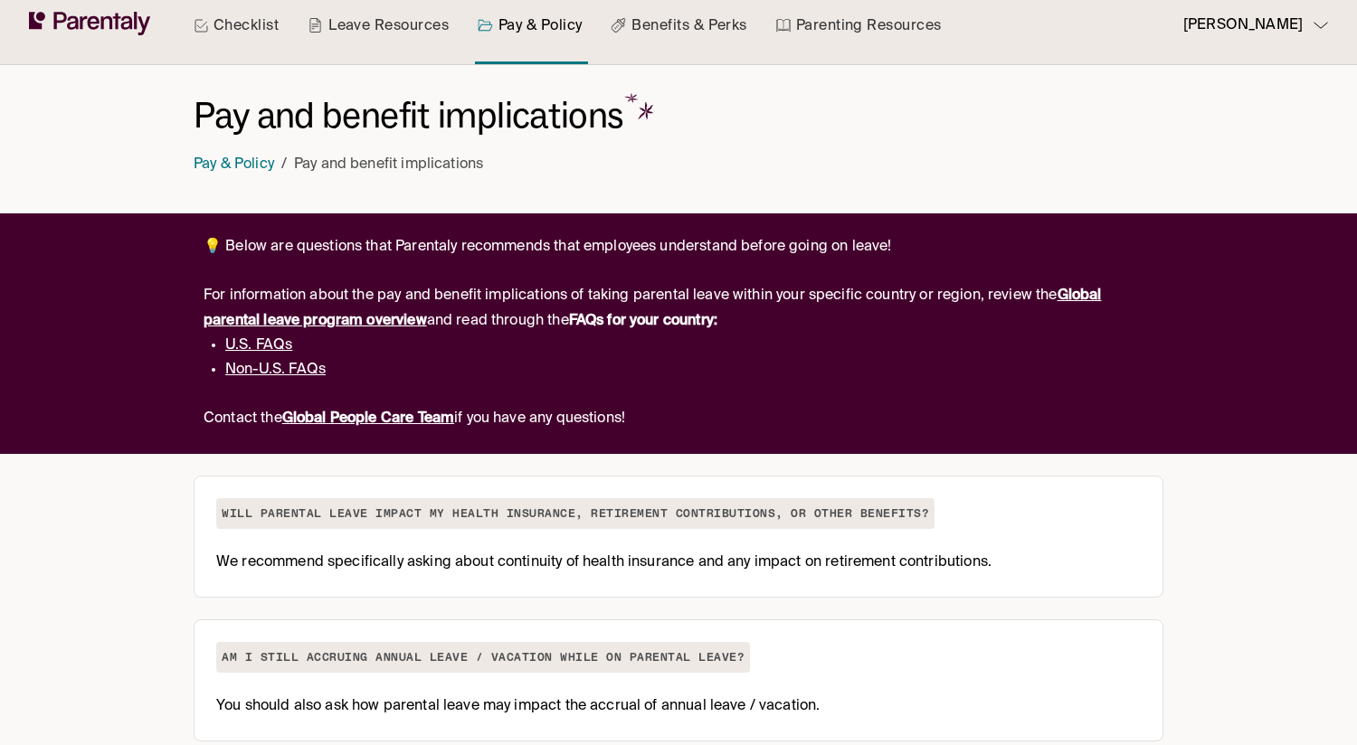
scroll to position [182, 0]
